Goal: Find specific page/section: Find specific page/section

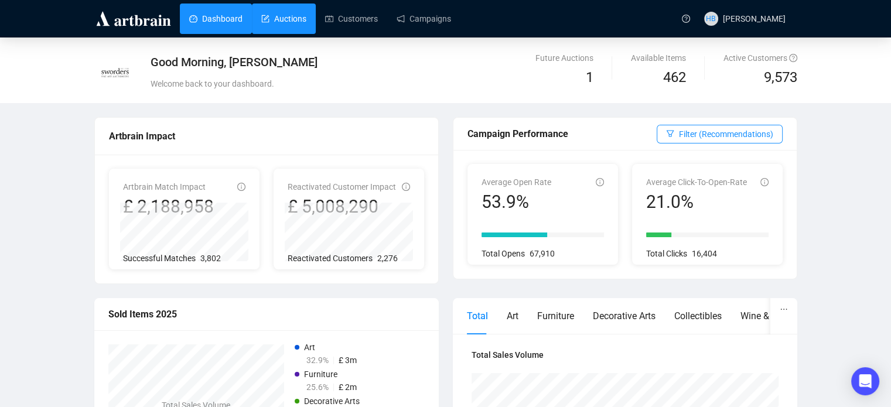
click at [295, 22] on link "Auctions" at bounding box center [283, 19] width 45 height 30
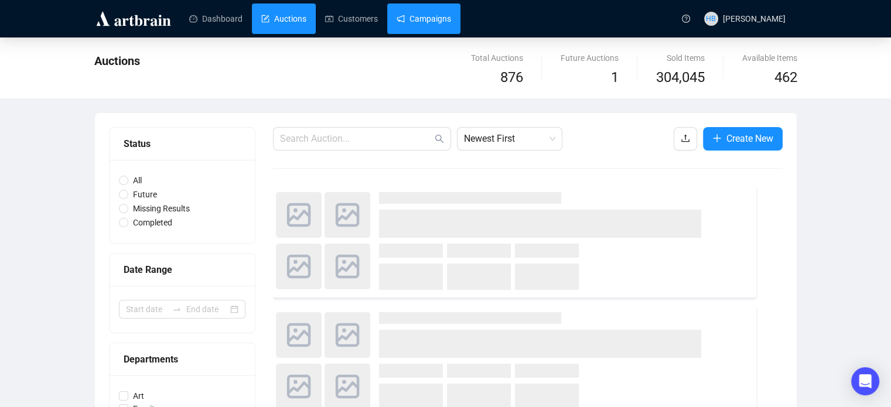
click at [422, 23] on link "Campaigns" at bounding box center [424, 19] width 54 height 30
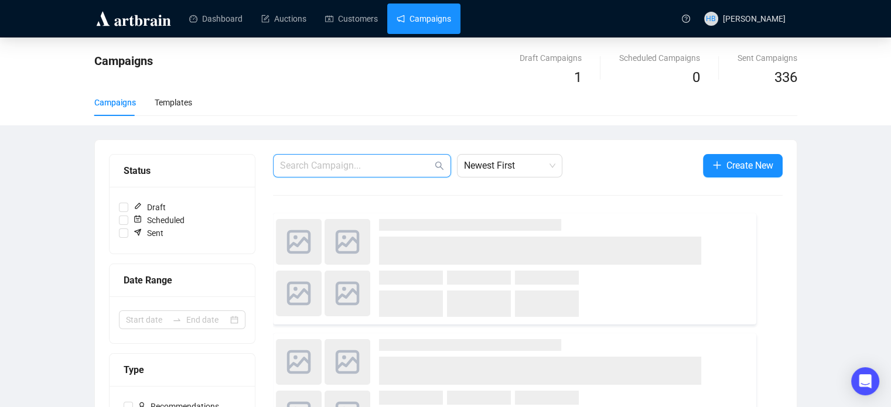
click at [343, 168] on input "text" at bounding box center [356, 166] width 152 height 14
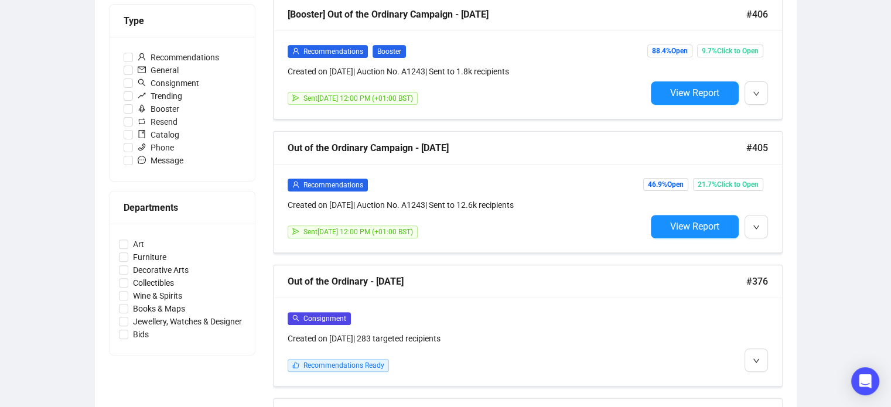
scroll to position [368, 0]
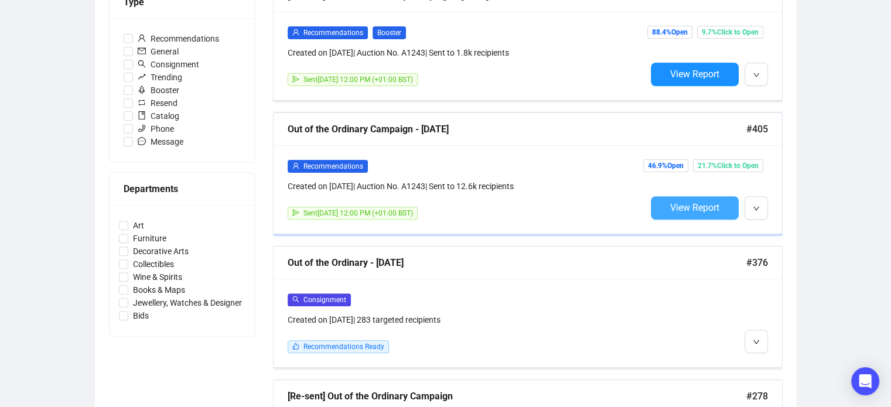
type input "out"
click at [675, 204] on span "View Report" at bounding box center [694, 207] width 49 height 11
